Goal: Navigation & Orientation: Find specific page/section

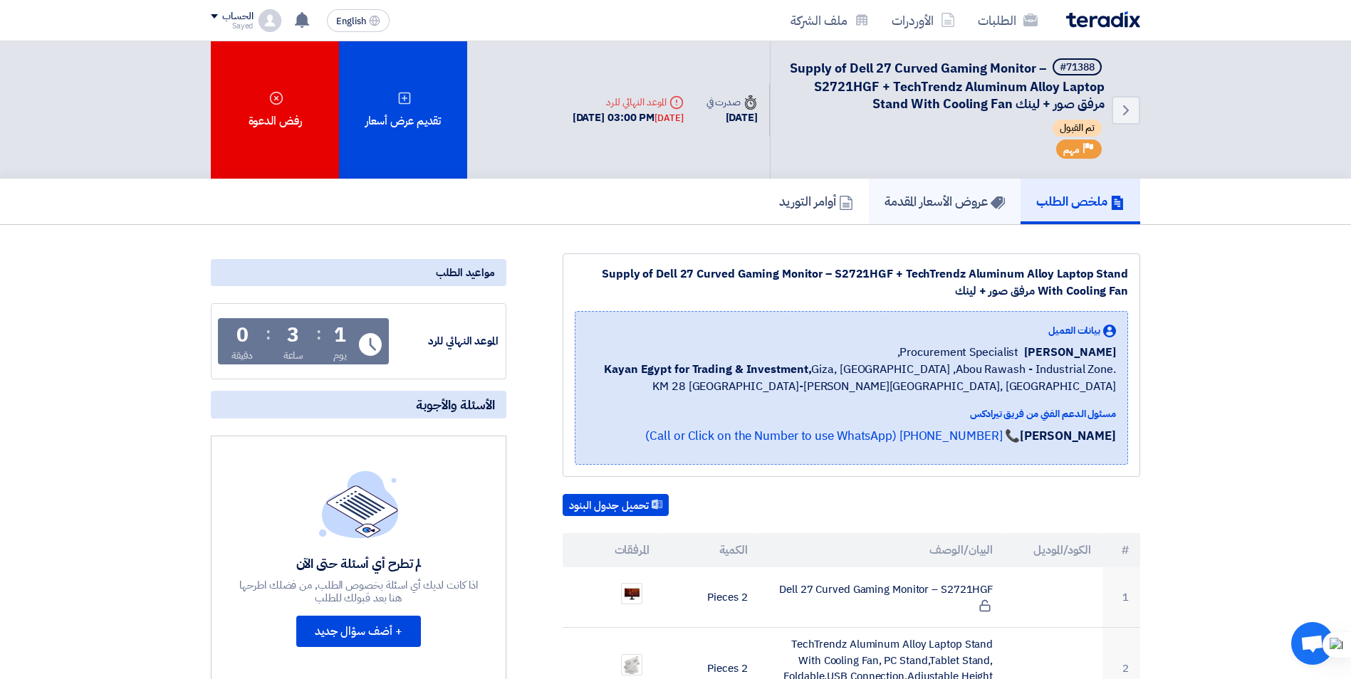
click at [919, 207] on h5 "عروض الأسعار المقدمة" at bounding box center [944, 201] width 120 height 16
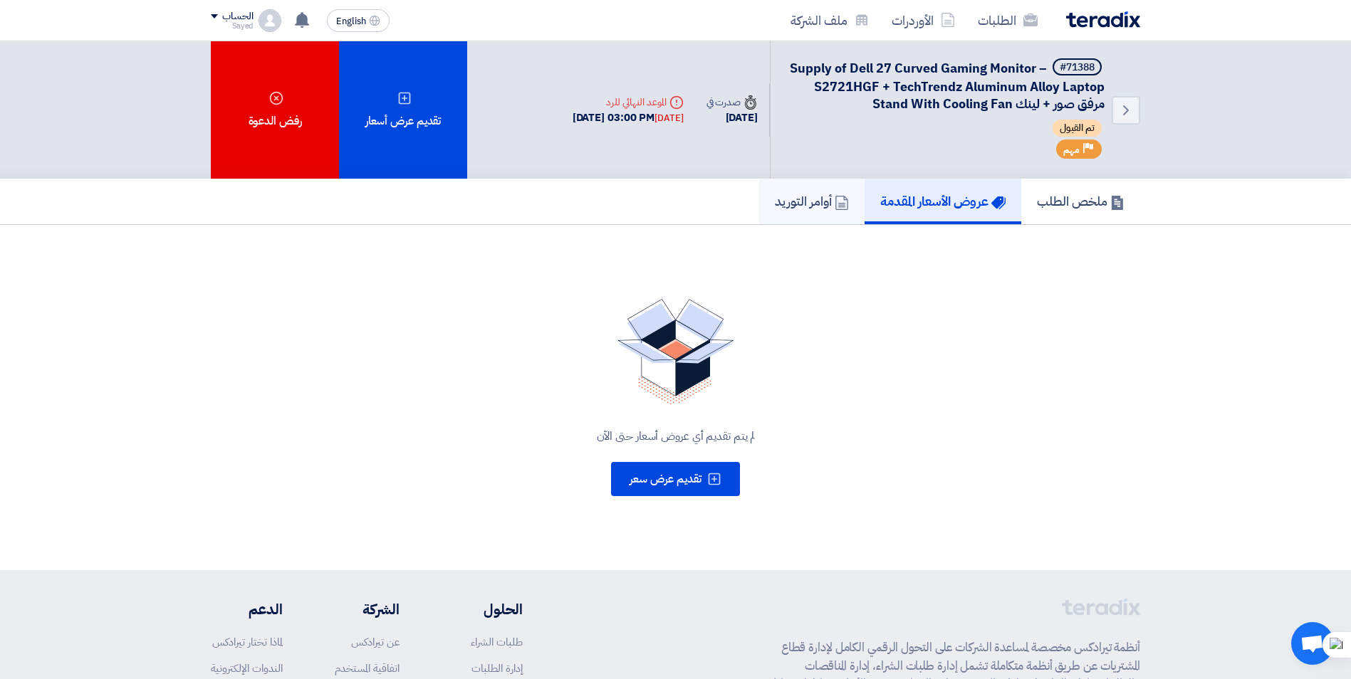
click at [813, 199] on h5 "أوامر التوريد" at bounding box center [812, 201] width 74 height 16
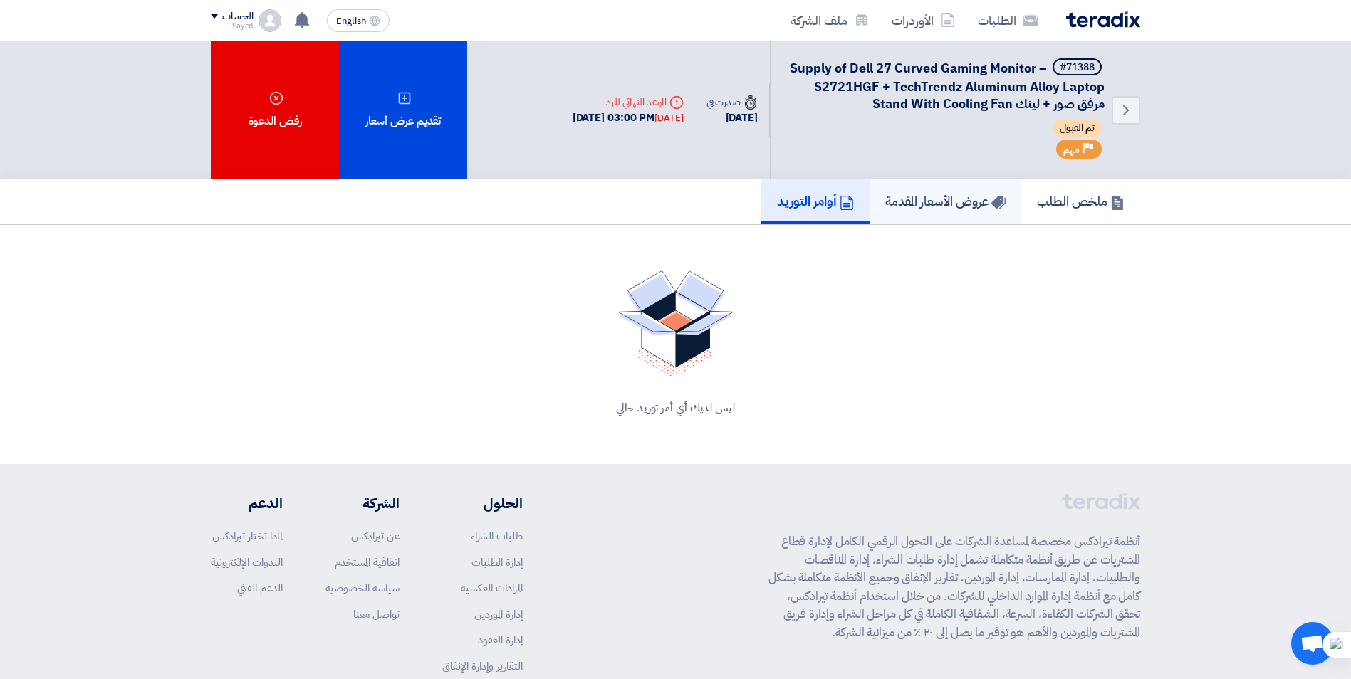
click at [909, 194] on h5 "عروض الأسعار المقدمة" at bounding box center [945, 201] width 120 height 16
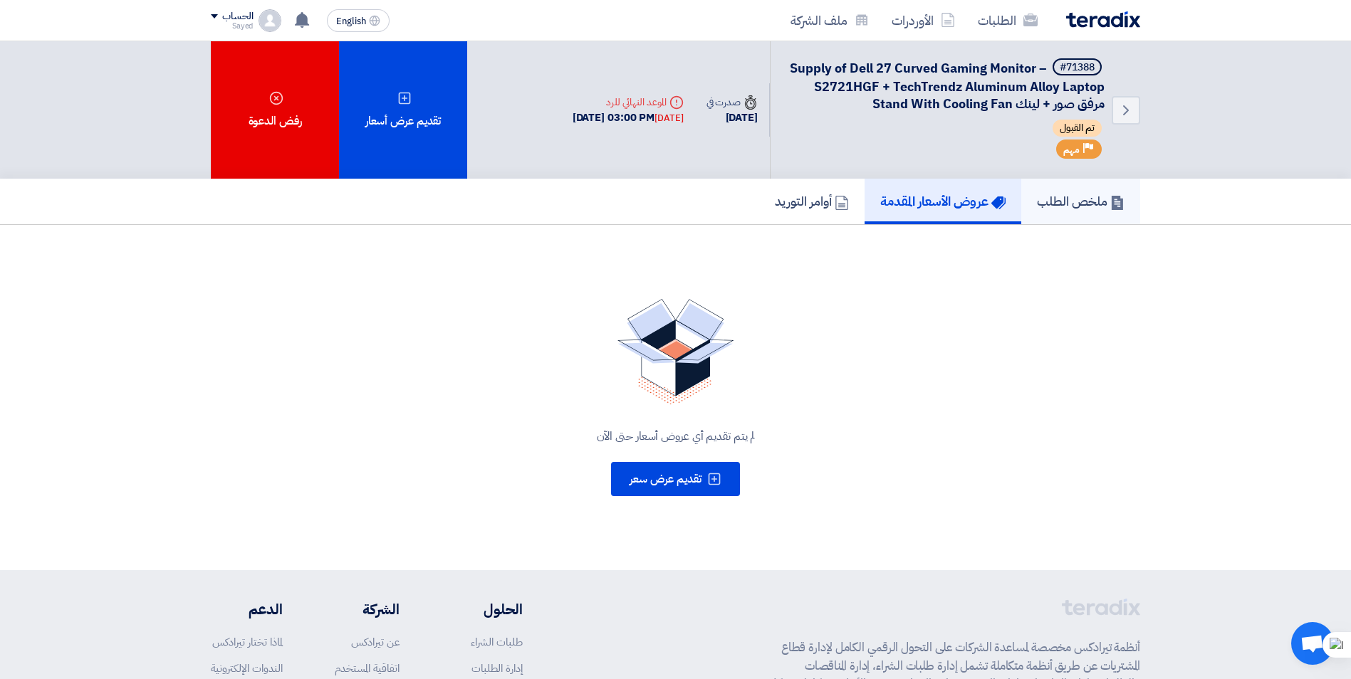
click at [1028, 205] on link "ملخص الطلب" at bounding box center [1080, 202] width 119 height 46
